Goal: Book appointment/travel/reservation

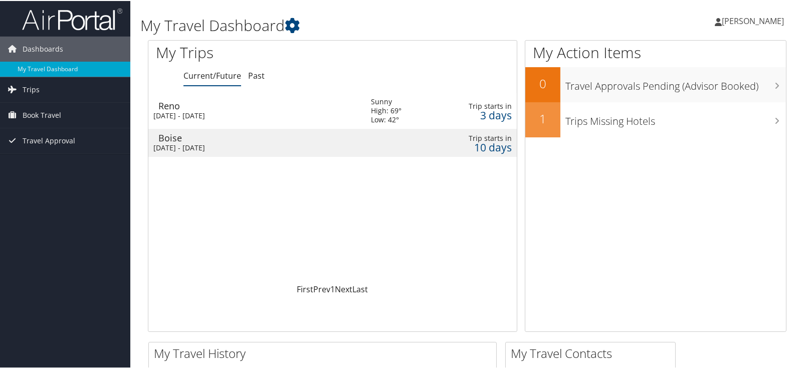
click at [240, 110] on div "[DATE] - [DATE]" at bounding box center [254, 114] width 203 height 9
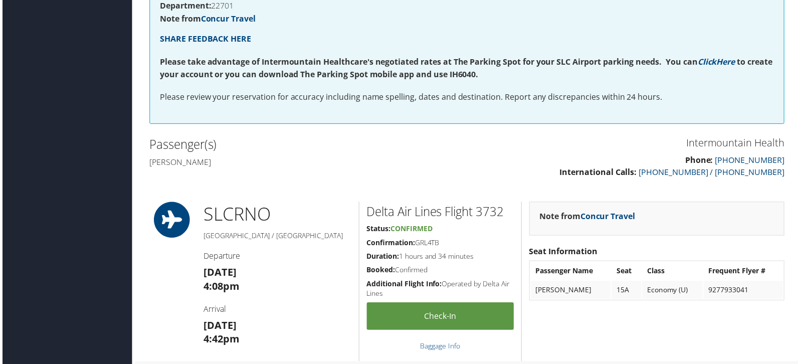
scroll to position [334, 0]
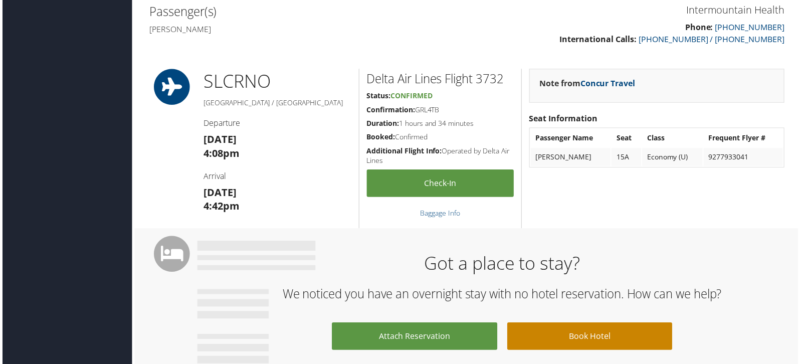
click at [565, 346] on link "Book Hotel" at bounding box center [591, 338] width 166 height 28
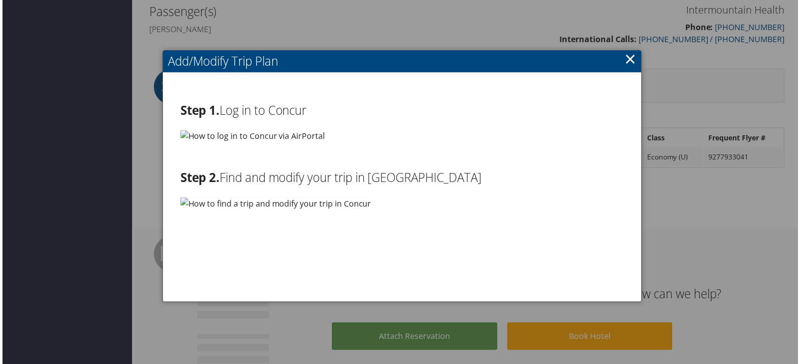
click at [280, 112] on h2 "Step 1. Log in to Concur" at bounding box center [402, 110] width 446 height 17
click at [310, 136] on img at bounding box center [251, 136] width 145 height 13
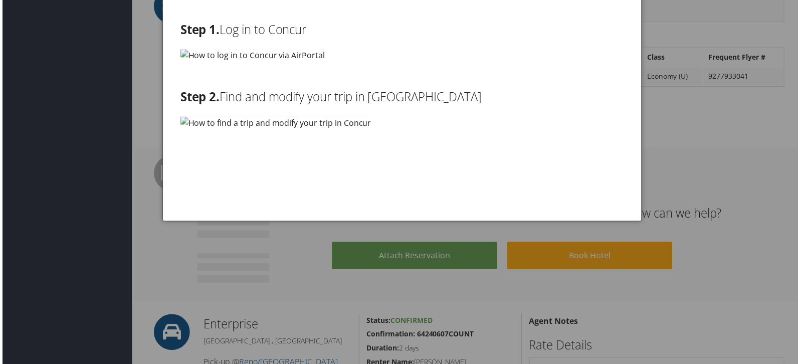
scroll to position [468, 0]
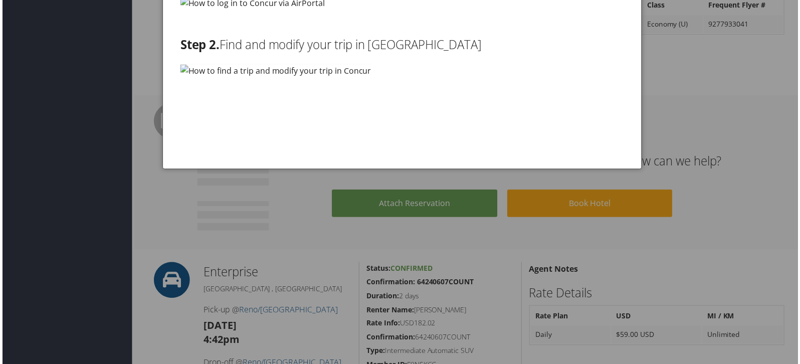
click at [58, 146] on div at bounding box center [402, 184] width 804 height 368
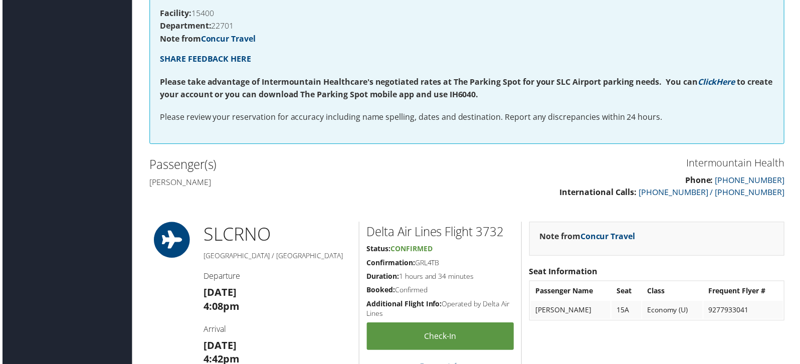
scroll to position [200, 0]
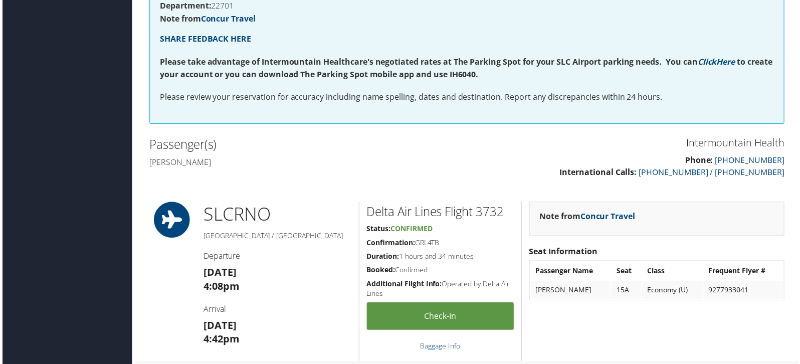
click at [232, 213] on h1 "SLC RNO" at bounding box center [277, 215] width 148 height 25
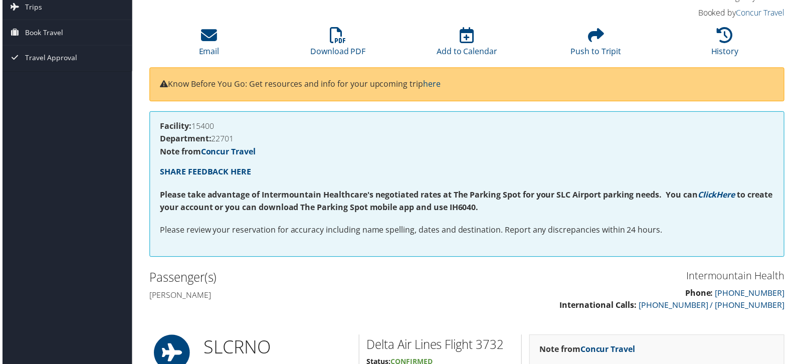
scroll to position [0, 0]
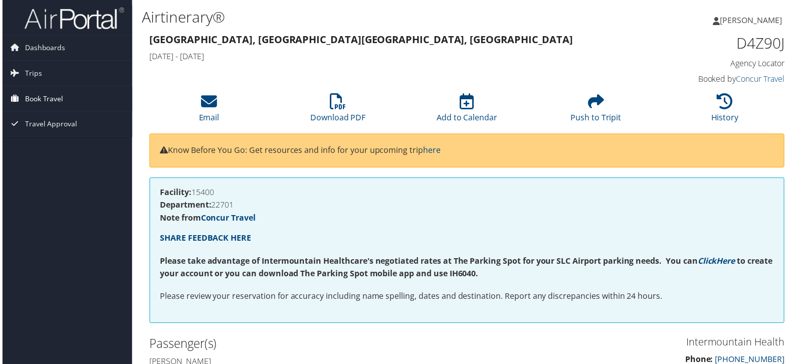
click at [39, 96] on span "Book Travel" at bounding box center [42, 99] width 39 height 25
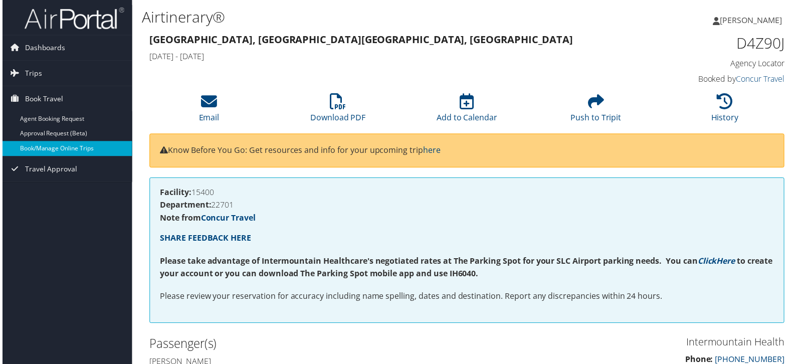
click at [90, 153] on link "Book/Manage Online Trips" at bounding box center [65, 149] width 130 height 15
